Goal: Task Accomplishment & Management: Use online tool/utility

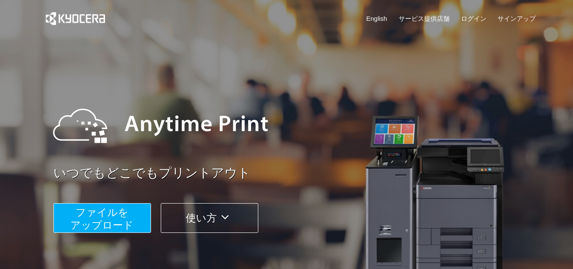
click at [118, 215] on span "ファイルを ​​アップロード" at bounding box center [101, 218] width 63 height 24
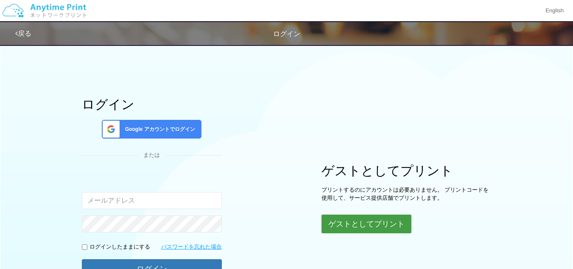
click at [371, 221] on button "ゲストとしてプリント" at bounding box center [367, 223] width 90 height 19
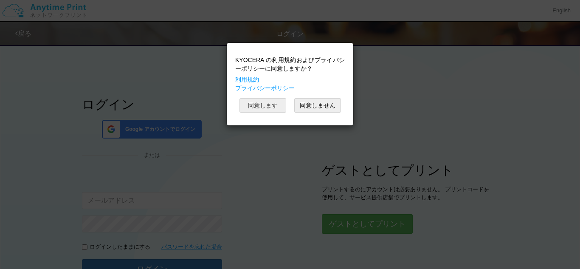
click at [263, 100] on button "同意します" at bounding box center [262, 105] width 47 height 14
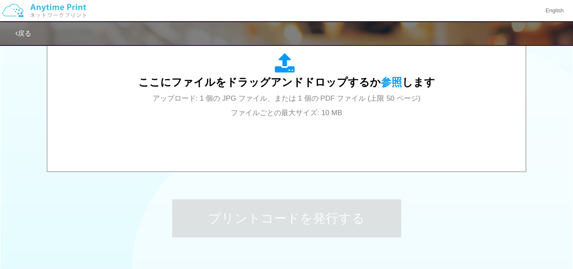
scroll to position [340, 0]
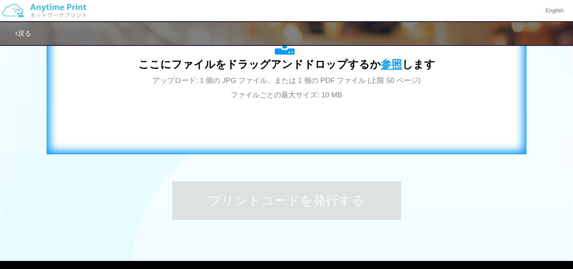
click at [385, 64] on span "参照" at bounding box center [391, 64] width 21 height 12
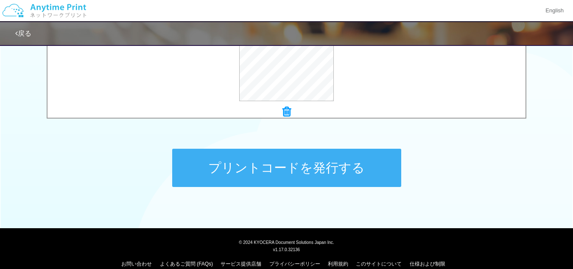
scroll to position [377, 0]
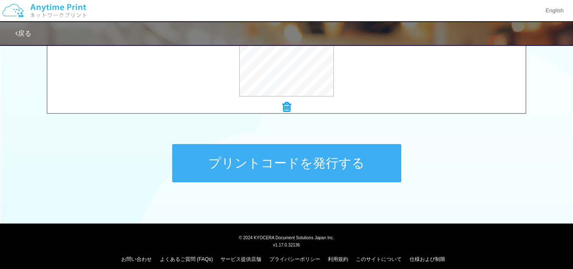
click at [257, 160] on button "プリントコードを発行する" at bounding box center [286, 163] width 229 height 38
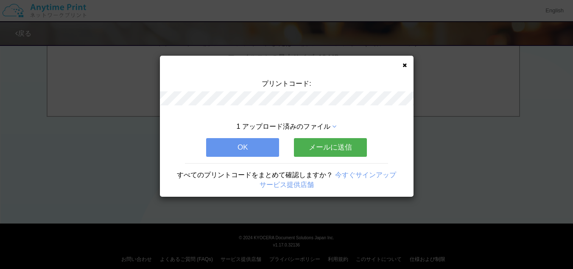
scroll to position [0, 0]
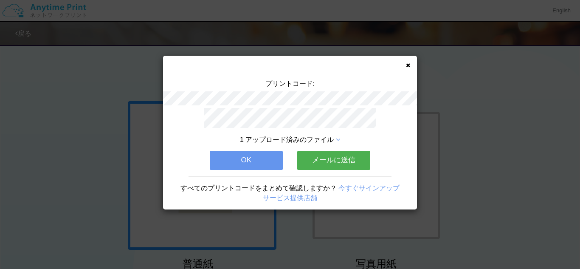
click at [246, 157] on button "OK" at bounding box center [246, 160] width 73 height 19
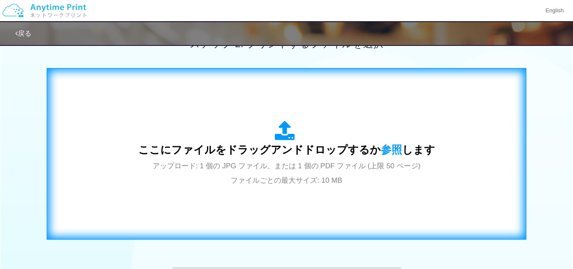
scroll to position [255, 0]
click at [382, 143] on span "参照" at bounding box center [391, 149] width 21 height 12
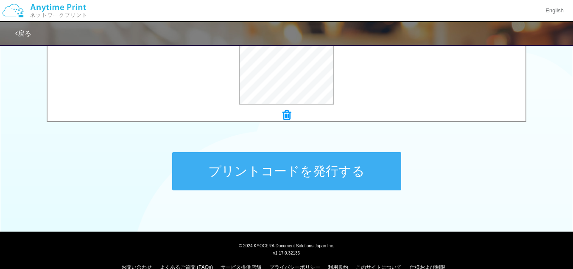
scroll to position [377, 0]
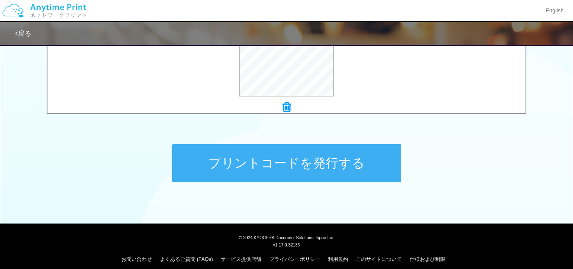
click at [282, 154] on button "プリントコードを発行する" at bounding box center [286, 163] width 229 height 38
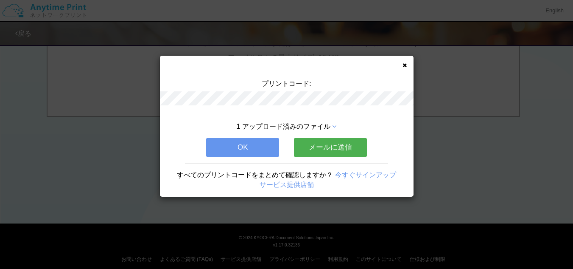
scroll to position [0, 0]
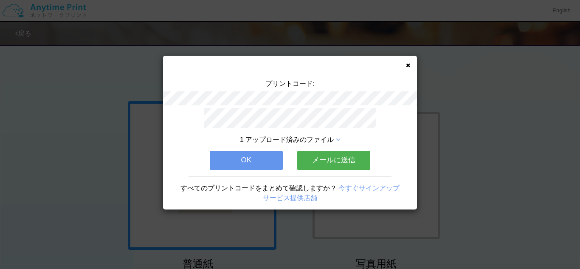
click at [272, 157] on button "OK" at bounding box center [246, 160] width 73 height 19
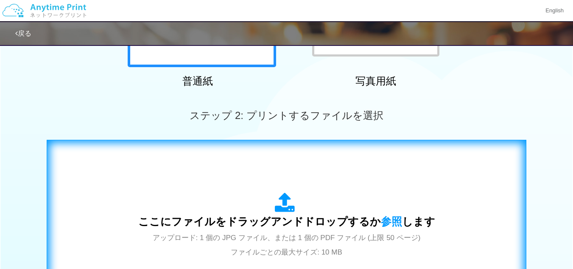
scroll to position [255, 0]
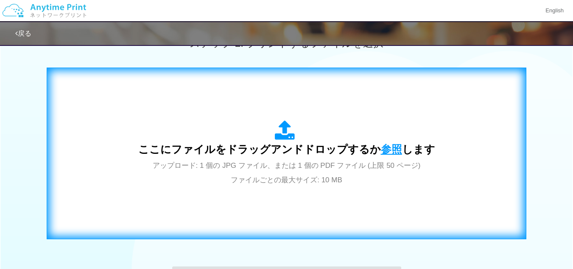
click at [393, 148] on span "参照" at bounding box center [391, 149] width 21 height 12
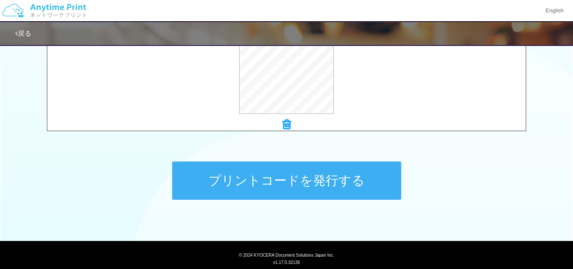
scroll to position [377, 0]
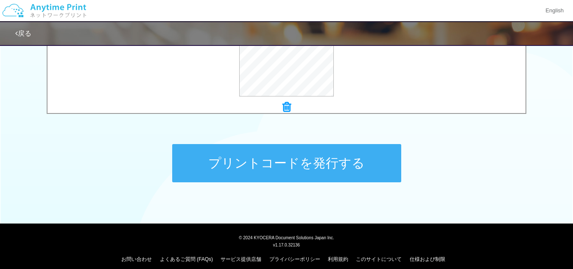
click at [269, 157] on button "プリントコードを発行する" at bounding box center [286, 163] width 229 height 38
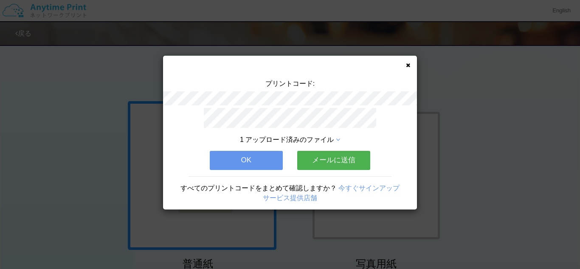
click at [269, 157] on button "OK" at bounding box center [246, 160] width 73 height 19
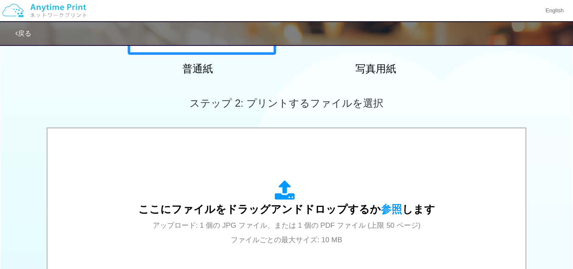
scroll to position [212, 0]
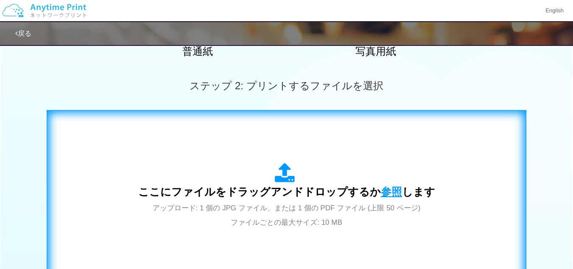
click at [394, 188] on span "参照" at bounding box center [391, 191] width 21 height 12
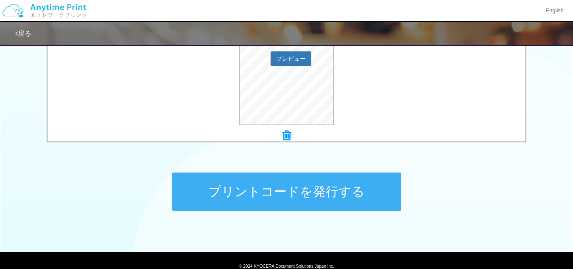
scroll to position [377, 0]
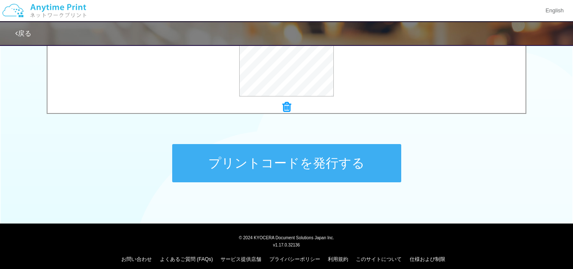
click at [323, 171] on button "プリントコードを発行する" at bounding box center [286, 163] width 229 height 38
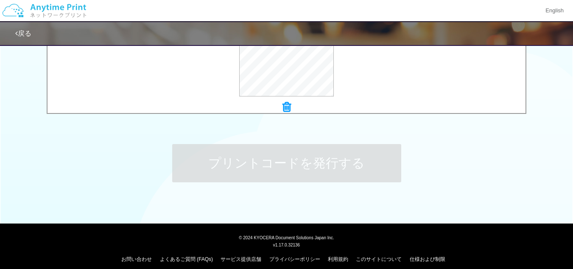
scroll to position [0, 0]
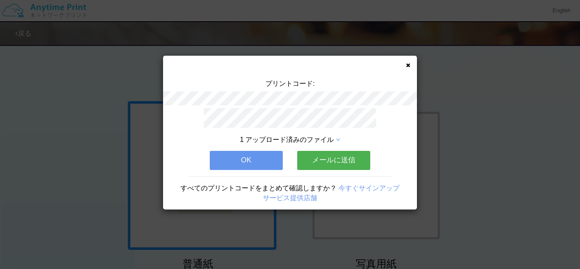
click at [410, 65] on div "プリントコード: 1 アップロード済みのファイル OK メールに送信 すべてのプリントコードをまとめて確認しますか？ 今すぐサインアップ サービス提供店舗" at bounding box center [290, 133] width 254 height 154
click at [407, 65] on icon at bounding box center [408, 65] width 4 height 6
